Goal: Complete application form

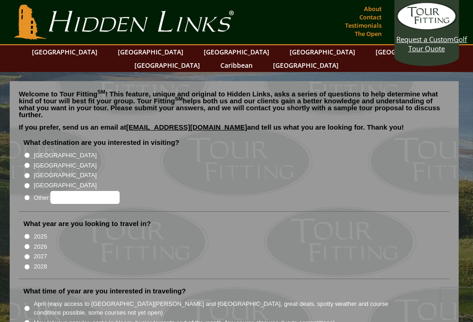
click at [22, 150] on li "What destination are you interested in visiting? [GEOGRAPHIC_DATA] [GEOGRAPHIC_…" at bounding box center [234, 175] width 431 height 74
click at [42, 161] on label "[GEOGRAPHIC_DATA]" at bounding box center [65, 165] width 63 height 9
click at [30, 163] on input "[GEOGRAPHIC_DATA]" at bounding box center [27, 166] width 6 height 6
radio input "true"
click at [38, 171] on label "[GEOGRAPHIC_DATA]" at bounding box center [65, 175] width 63 height 9
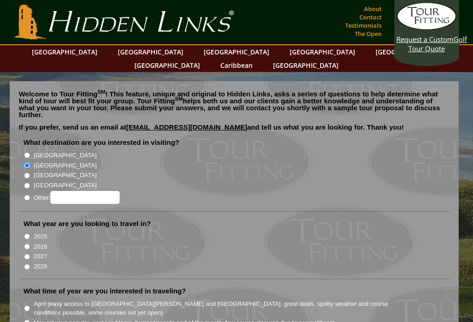
click at [30, 173] on input "[GEOGRAPHIC_DATA]" at bounding box center [27, 176] width 6 height 6
radio input "true"
click at [49, 171] on label "[GEOGRAPHIC_DATA]" at bounding box center [65, 175] width 63 height 9
click at [30, 173] on input "[GEOGRAPHIC_DATA]" at bounding box center [27, 176] width 6 height 6
click at [56, 161] on label "[GEOGRAPHIC_DATA]" at bounding box center [65, 165] width 63 height 9
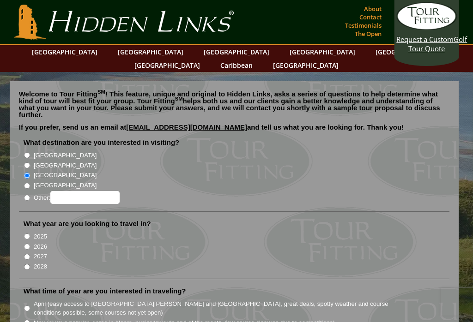
click at [30, 163] on input "[GEOGRAPHIC_DATA]" at bounding box center [27, 166] width 6 height 6
radio input "true"
click at [210, 231] on li "2025" at bounding box center [238, 236] width 429 height 10
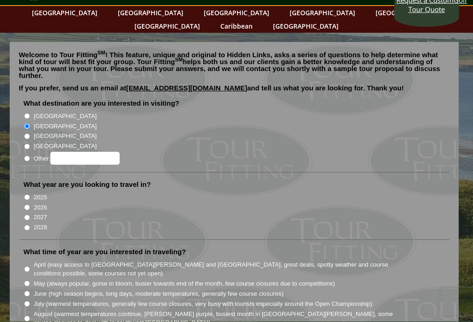
scroll to position [39, 0]
click at [259, 248] on li "What time of year are you interested in traveling? April (easy access to [GEOGR…" at bounding box center [234, 306] width 431 height 117
click at [30, 205] on input "2026" at bounding box center [27, 208] width 6 height 6
radio input "true"
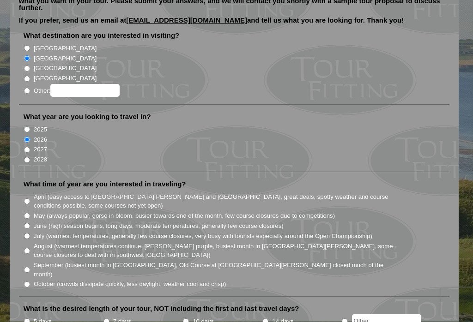
scroll to position [108, 0]
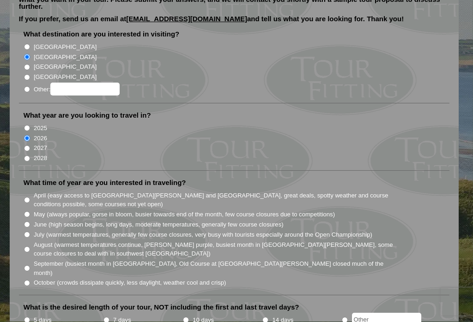
click at [314, 231] on label "July (warmest temperatures, generally few course closures, very busy with touri…" at bounding box center [203, 235] width 339 height 9
click at [30, 232] on input "July (warmest temperatures, generally few course closures, very busy with touri…" at bounding box center [27, 235] width 6 height 6
radio input "true"
click at [189, 318] on input "10 days" at bounding box center [186, 321] width 6 height 6
radio input "true"
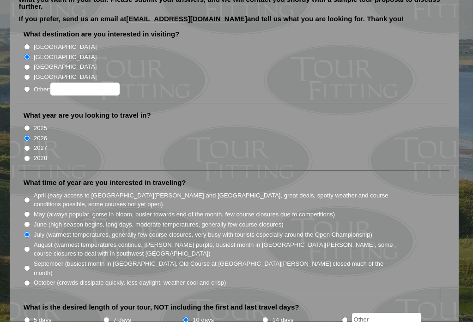
click at [29, 222] on input "June (high season begins, long days, moderate temperatures, generally few cours…" at bounding box center [27, 225] width 6 height 6
radio input "true"
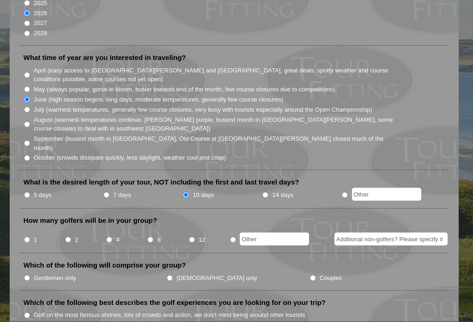
scroll to position [236, 0]
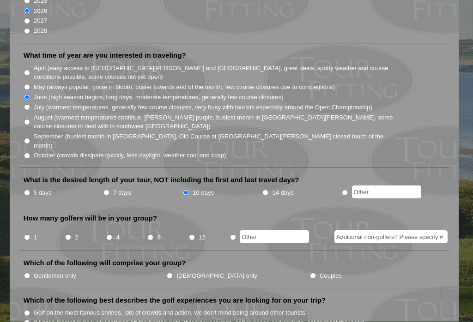
click at [112, 235] on input "4" at bounding box center [109, 238] width 6 height 6
radio input "true"
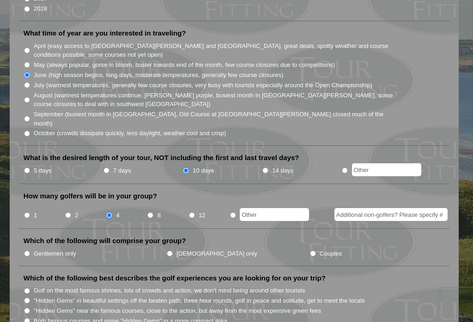
scroll to position [261, 0]
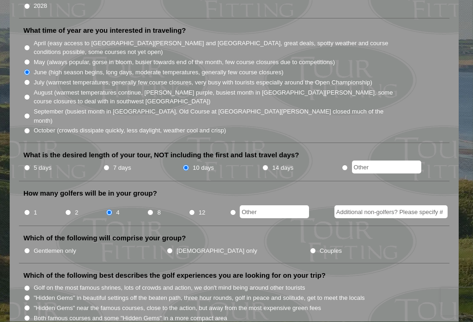
click at [21, 234] on li "Which of the following will comprise your group? Gentlemen only [DEMOGRAPHIC_DA…" at bounding box center [234, 249] width 431 height 30
click at [24, 249] on input "Gentlemen only" at bounding box center [27, 252] width 6 height 6
radio input "true"
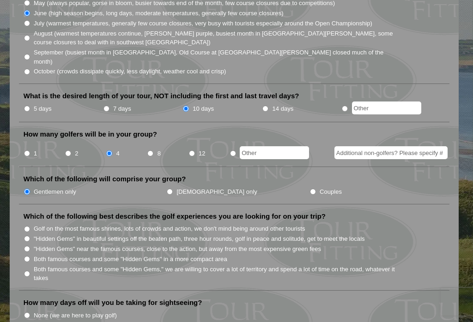
scroll to position [322, 0]
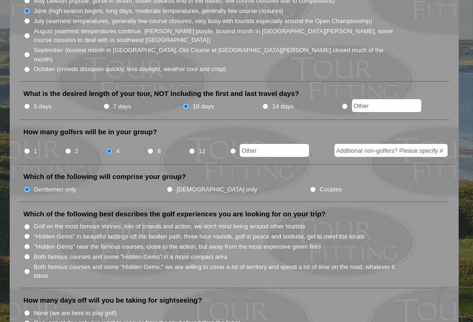
click at [27, 269] on input "Both famous courses and some "Hidden Gems," we are willing to cover a lot of te…" at bounding box center [27, 272] width 6 height 6
radio input "true"
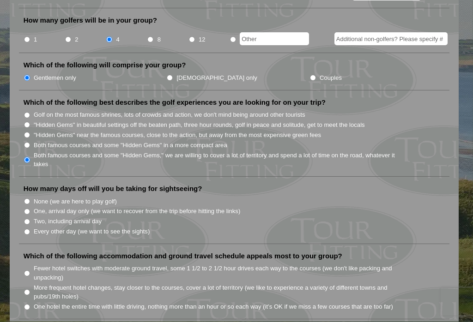
scroll to position [435, 0]
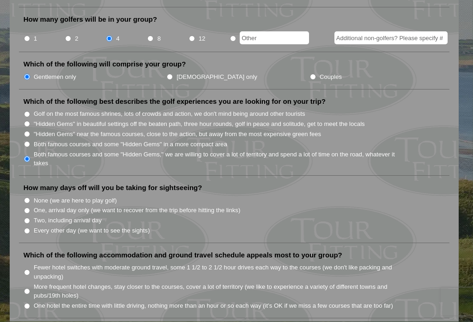
click at [25, 216] on li "Two, including arrival day" at bounding box center [238, 221] width 429 height 10
click at [30, 218] on input "Two, including arrival day" at bounding box center [27, 221] width 6 height 6
radio input "true"
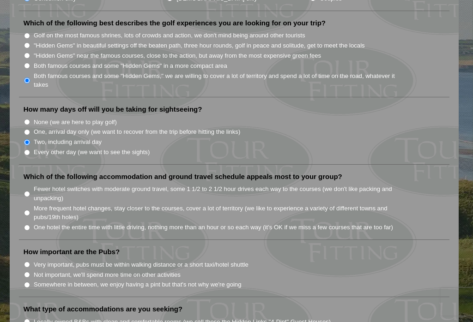
scroll to position [519, 0]
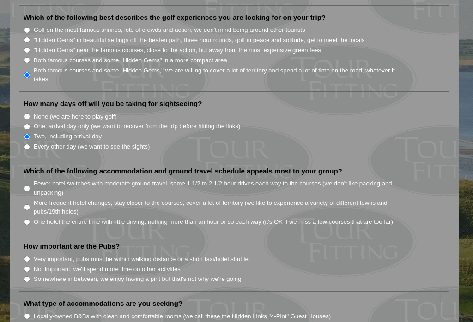
click at [25, 205] on input "More frequent hotel changes, stay closer to the courses, cover a lot of territo…" at bounding box center [27, 208] width 6 height 6
radio input "true"
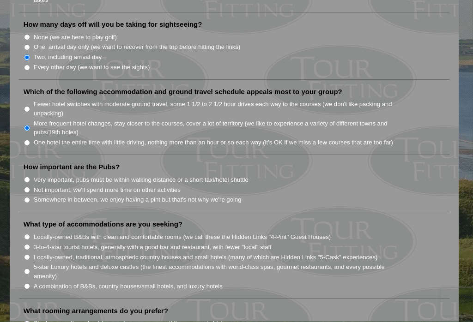
scroll to position [599, 0]
click at [24, 177] on input "Very important, pubs must be within walking distance or a short taxi/hotel shut…" at bounding box center [27, 180] width 6 height 6
radio input "true"
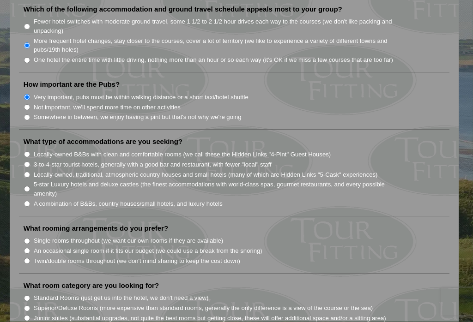
scroll to position [681, 0]
click at [25, 172] on input "Locally-owned, traditional, atmospheric country houses and small hotels (many o…" at bounding box center [27, 175] width 6 height 6
radio input "true"
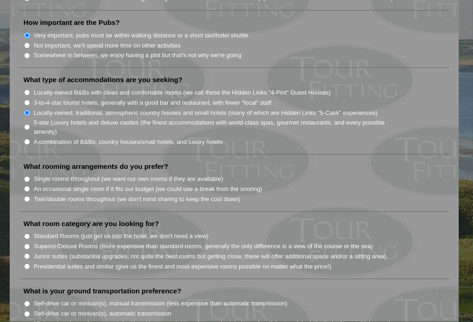
scroll to position [745, 0]
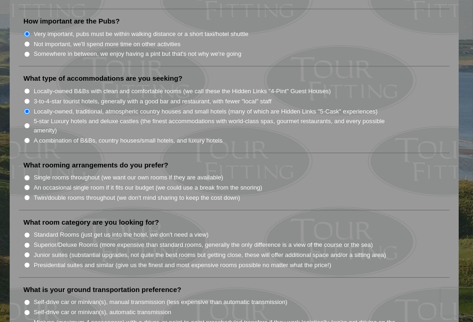
click at [25, 163] on li "What rooming arrangements do you prefer? Single rooms throughout (we want our o…" at bounding box center [234, 186] width 431 height 50
click at [28, 195] on input "Twin/double rooms throughout (we don't mind sharing to keep the cost down)" at bounding box center [27, 198] width 6 height 6
radio input "true"
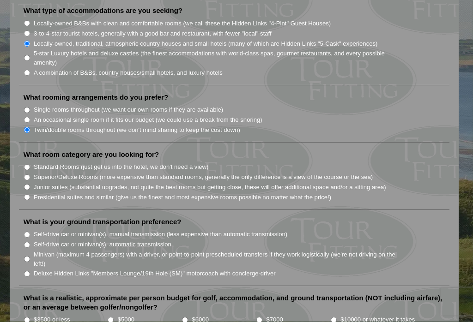
scroll to position [812, 0]
click at [24, 164] on input "Standard Rooms (just get us into the hotel, we don't need a view)" at bounding box center [27, 167] width 6 height 6
radio input "true"
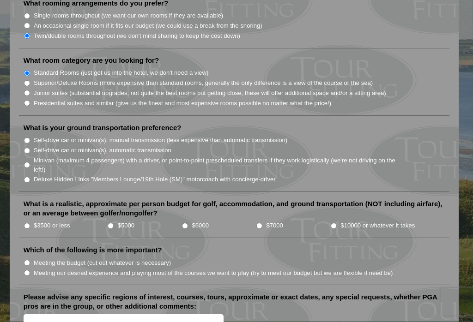
scroll to position [907, 0]
click at [113, 223] on input "$5000" at bounding box center [111, 226] width 6 height 6
radio input "true"
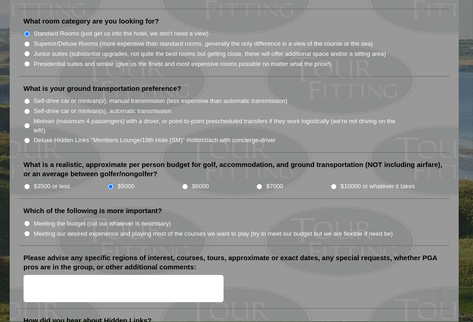
scroll to position [946, 0]
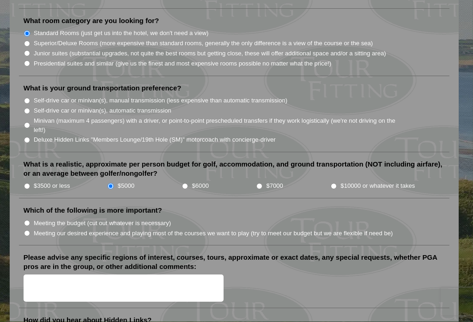
click at [24, 206] on li "Which of the following is more important? Meeting the budget (cut out whatever …" at bounding box center [234, 226] width 431 height 40
click at [28, 231] on input "Meeting our desired experience and playing most of the courses we want to play …" at bounding box center [27, 234] width 6 height 6
radio input "true"
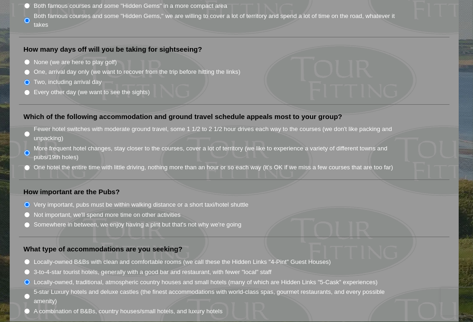
scroll to position [561, 0]
